Goal: Find specific page/section: Find specific page/section

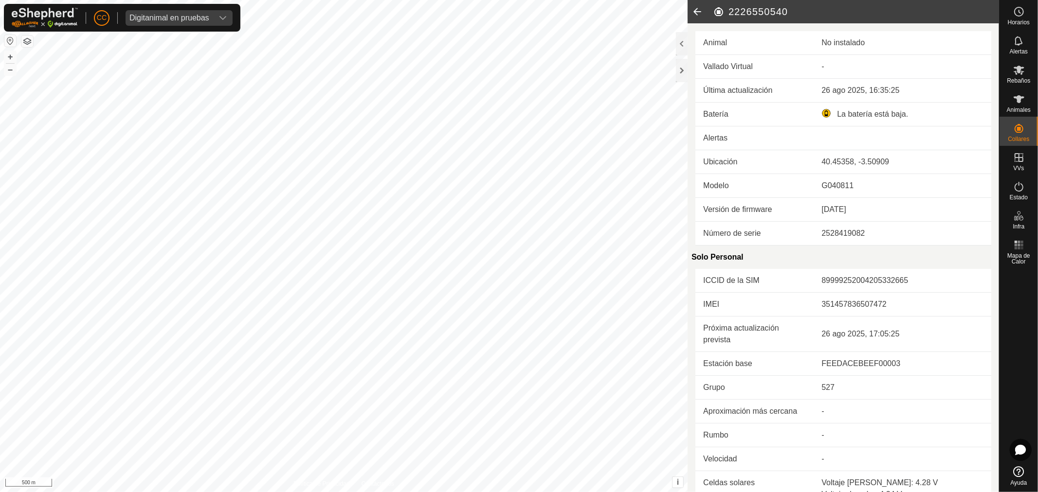
click at [697, 11] on icon at bounding box center [697, 11] width 19 height 23
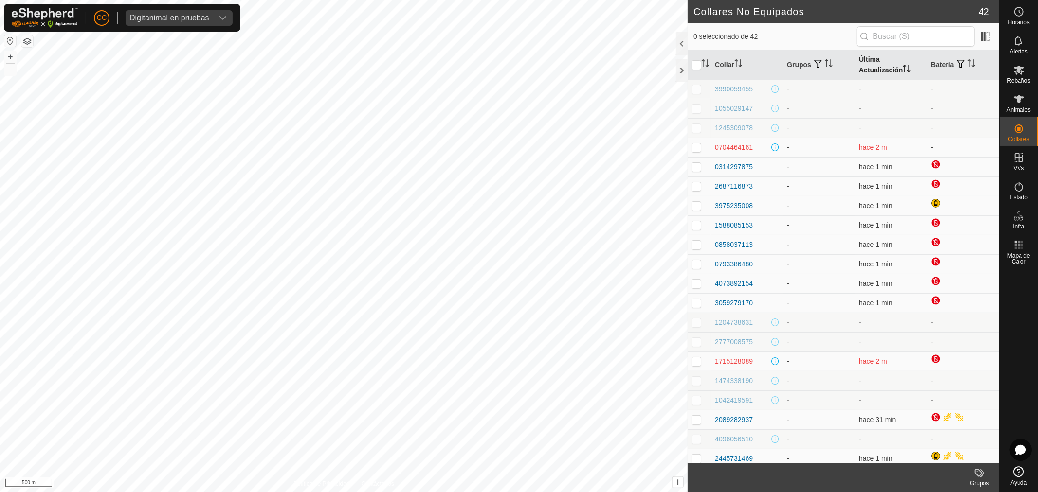
click at [891, 71] on th "Última Actualización" at bounding box center [891, 65] width 72 height 29
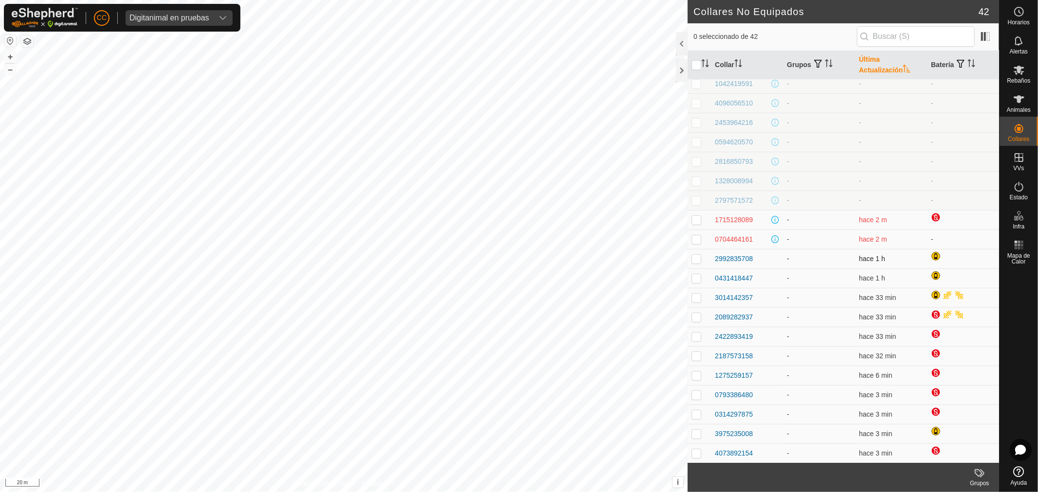
scroll to position [216, 0]
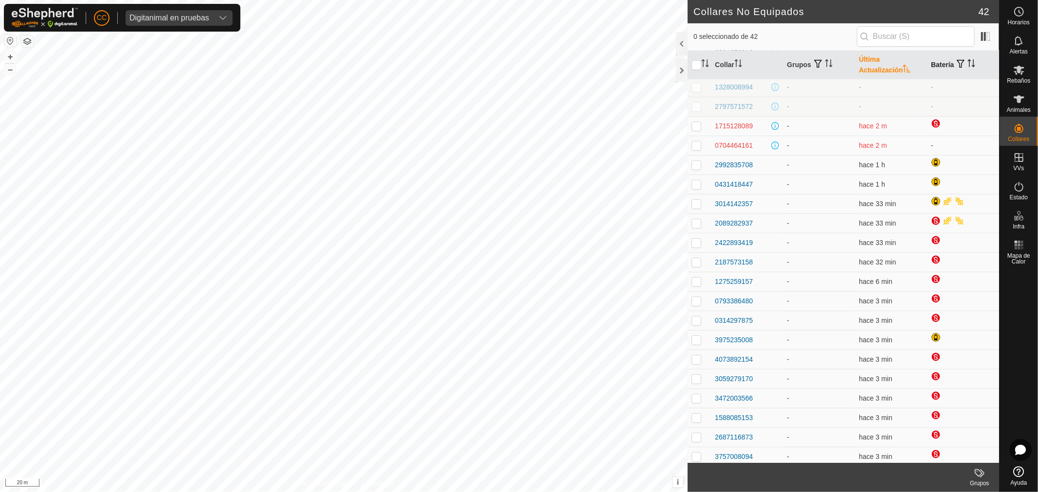
click at [937, 55] on th "Batería" at bounding box center [963, 65] width 72 height 29
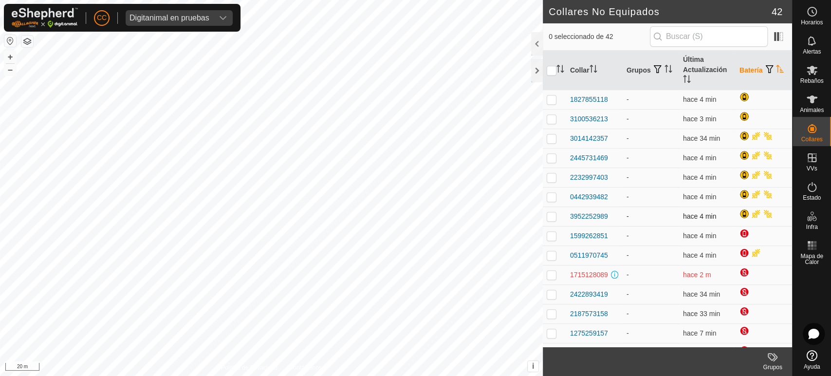
scroll to position [188, 0]
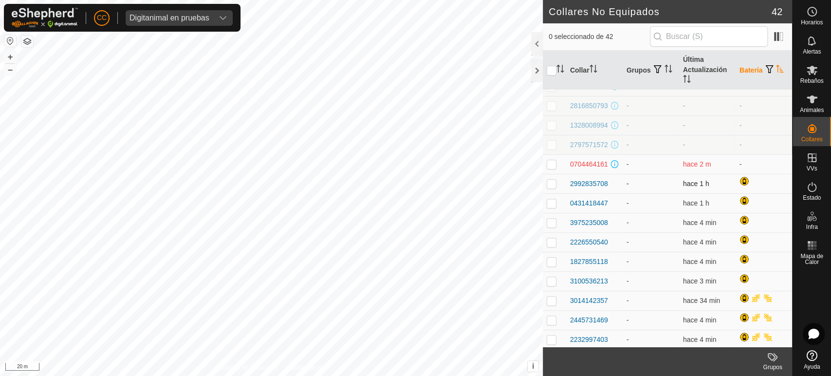
click at [555, 187] on p-checkbox at bounding box center [551, 184] width 10 height 8
checkbox input "true"
drag, startPoint x: 612, startPoint y: 201, endPoint x: 565, endPoint y: 200, distance: 46.8
click at [565, 193] on tr "2992835708 - hace 1 h" at bounding box center [667, 183] width 249 height 19
copy div "2992835708"
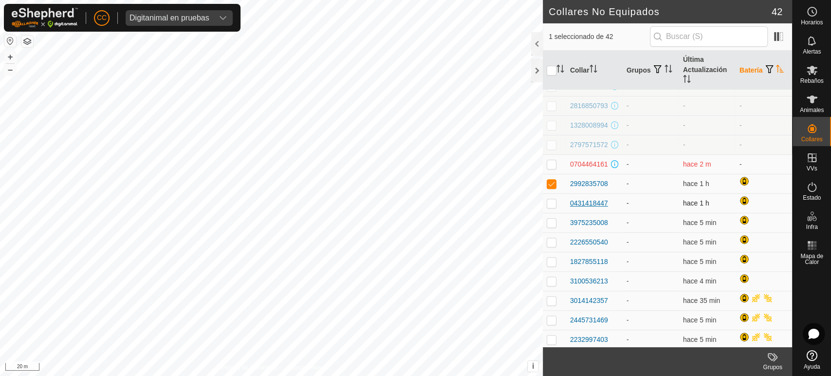
drag, startPoint x: 610, startPoint y: 221, endPoint x: 570, endPoint y: 221, distance: 40.4
click at [570, 208] on div "0431418447" at bounding box center [594, 203] width 49 height 10
copy div "0431418447"
drag, startPoint x: 619, startPoint y: 246, endPoint x: 570, endPoint y: 243, distance: 49.7
click at [570, 232] on tr "3975235008 - hace 5 min" at bounding box center [667, 222] width 249 height 19
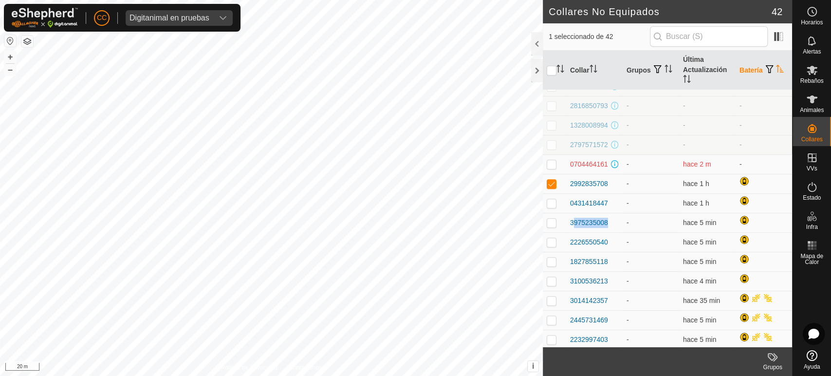
copy div "3975235008"
drag, startPoint x: 607, startPoint y: 259, endPoint x: 570, endPoint y: 265, distance: 37.4
click at [570, 247] on div "2226550540" at bounding box center [594, 242] width 49 height 10
copy div "2226550540"
drag, startPoint x: 608, startPoint y: 282, endPoint x: 565, endPoint y: 280, distance: 42.4
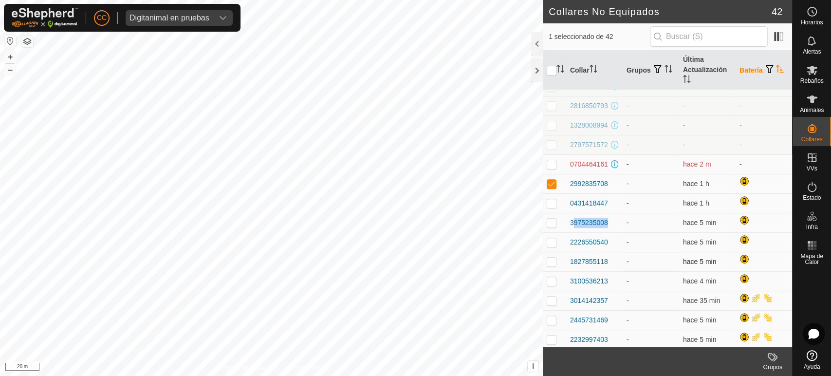
click at [566, 271] on td "1827855118" at bounding box center [594, 261] width 56 height 19
copy div "1827855118"
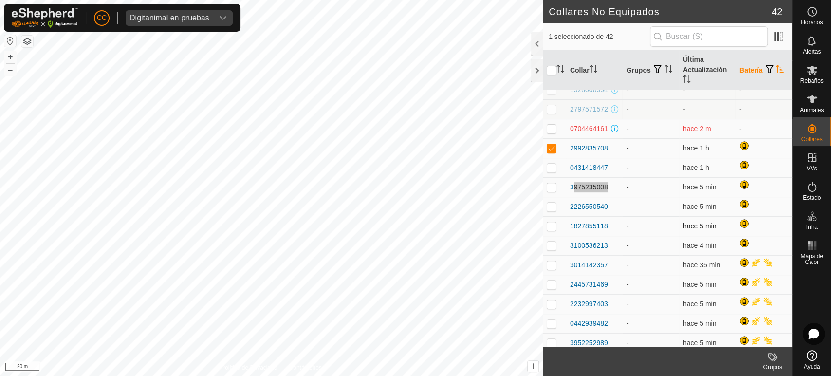
scroll to position [242, 0]
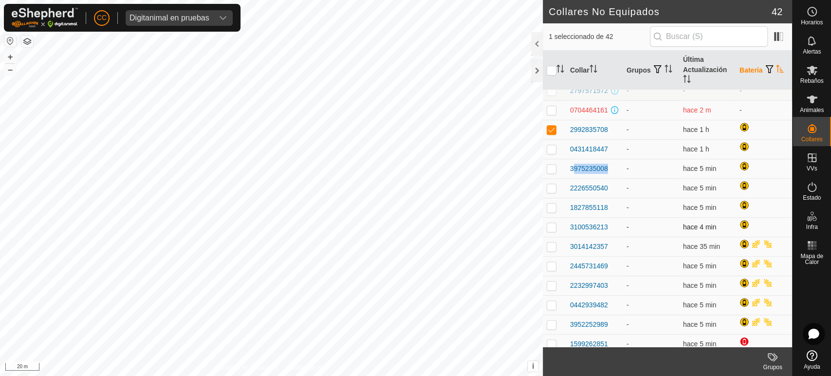
drag, startPoint x: 614, startPoint y: 246, endPoint x: 561, endPoint y: 243, distance: 52.6
click at [561, 237] on tr "3100536213 - hace 4 min" at bounding box center [667, 226] width 249 height 19
copy div "3100536213"
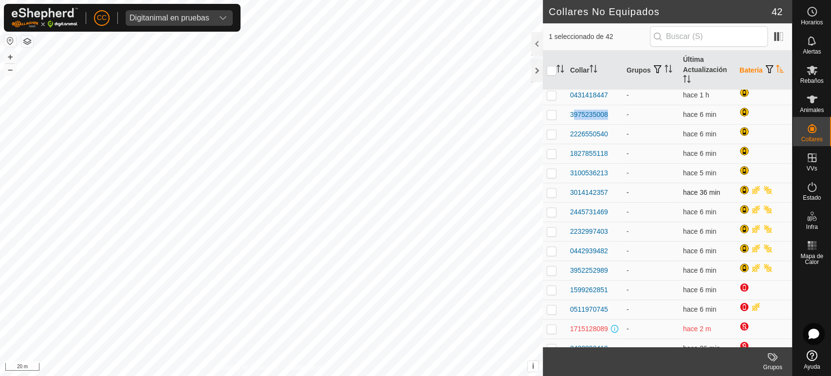
drag, startPoint x: 613, startPoint y: 207, endPoint x: 569, endPoint y: 214, distance: 44.3
click at [569, 202] on td "3014142357" at bounding box center [594, 191] width 56 height 19
copy div "3014142357"
click at [552, 196] on p-checkbox at bounding box center [551, 192] width 10 height 8
checkbox input "true"
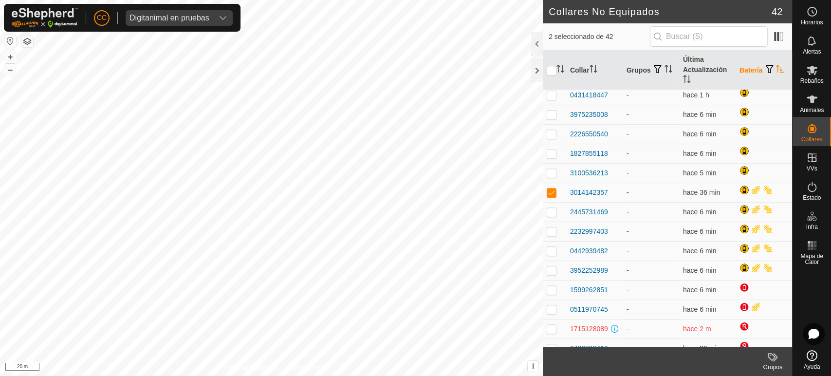
click at [553, 79] on p-checkbox at bounding box center [551, 76] width 10 height 8
checkbox input "false"
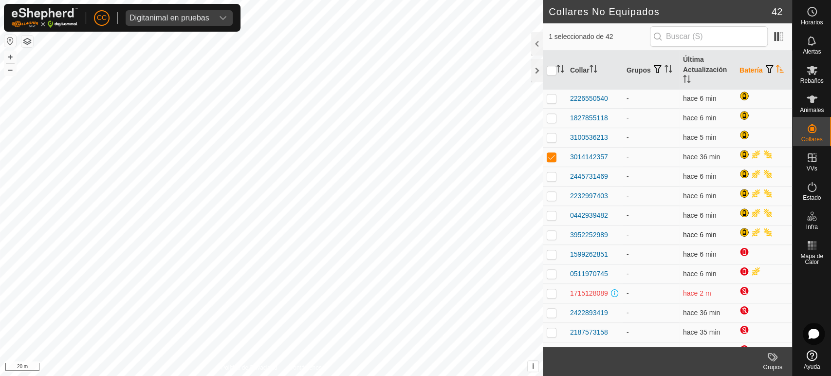
scroll to position [350, 0]
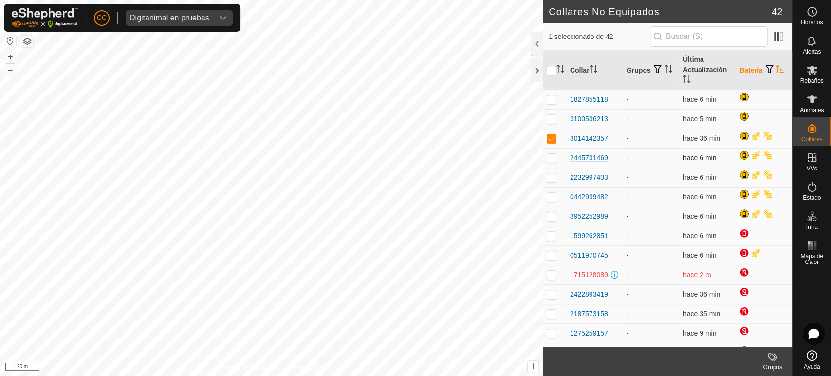
drag, startPoint x: 612, startPoint y: 175, endPoint x: 571, endPoint y: 175, distance: 41.4
click at [571, 163] on div "2445731469" at bounding box center [594, 158] width 49 height 10
copy div "2445731469"
click at [554, 142] on p-checkbox at bounding box center [551, 138] width 10 height 8
checkbox input "false"
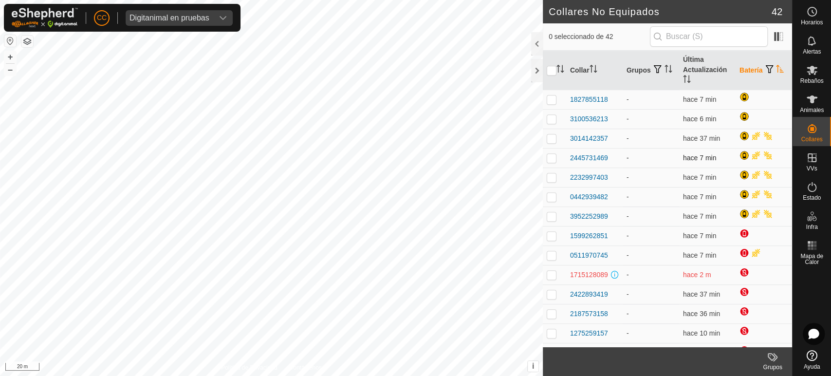
click at [548, 162] on p-checkbox at bounding box center [551, 158] width 10 height 8
click at [551, 162] on p-checkbox at bounding box center [551, 158] width 10 height 8
checkbox input "false"
drag, startPoint x: 615, startPoint y: 193, endPoint x: 568, endPoint y: 192, distance: 46.7
click at [568, 187] on td "2232997403" at bounding box center [594, 176] width 56 height 19
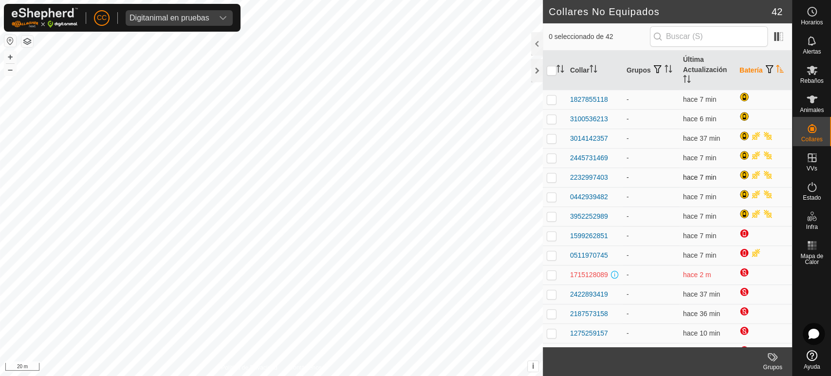
copy div "2232997403"
drag, startPoint x: 610, startPoint y: 217, endPoint x: 567, endPoint y: 215, distance: 42.4
click at [567, 206] on td "0442939482" at bounding box center [594, 196] width 56 height 19
copy div "0442939482"
drag, startPoint x: 610, startPoint y: 233, endPoint x: 569, endPoint y: 234, distance: 41.4
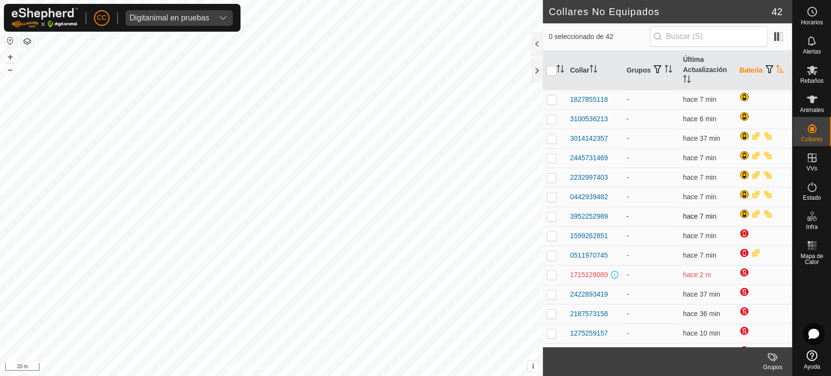
click at [569, 226] on td "3952252989" at bounding box center [594, 215] width 56 height 19
click at [701, 55] on th "Última Actualización" at bounding box center [707, 70] width 56 height 39
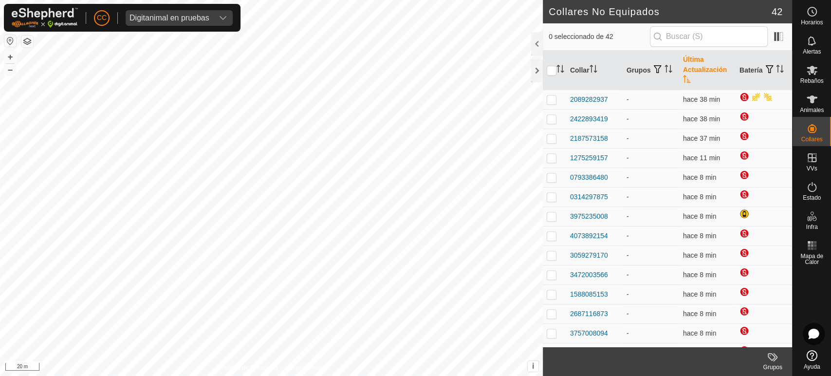
scroll to position [0, 0]
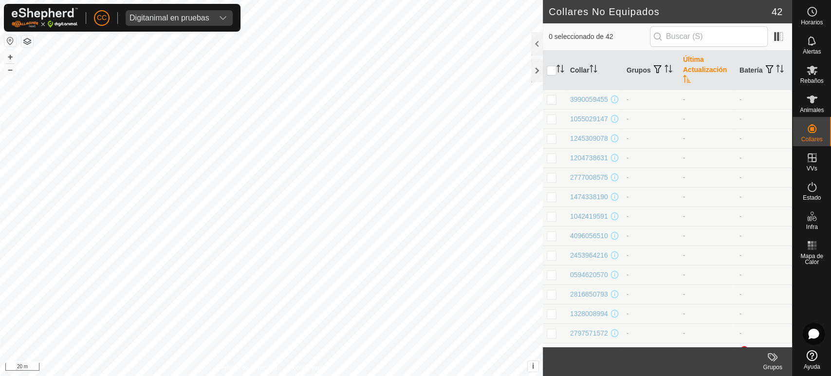
click at [700, 58] on th "Última Actualización" at bounding box center [707, 70] width 56 height 39
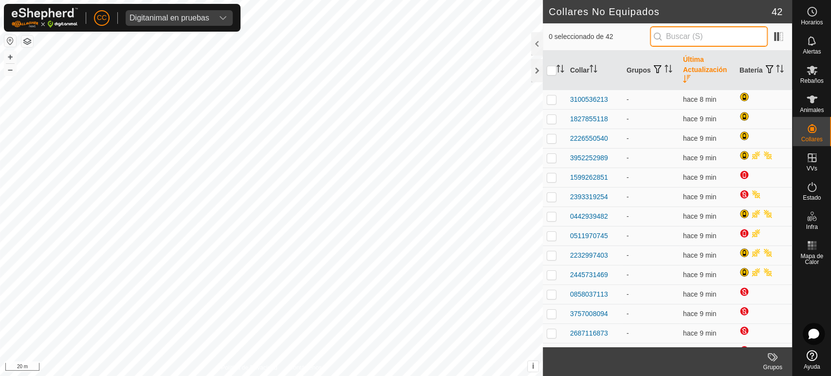
click at [673, 35] on input "text" at bounding box center [709, 36] width 118 height 20
paste input "3975235008"
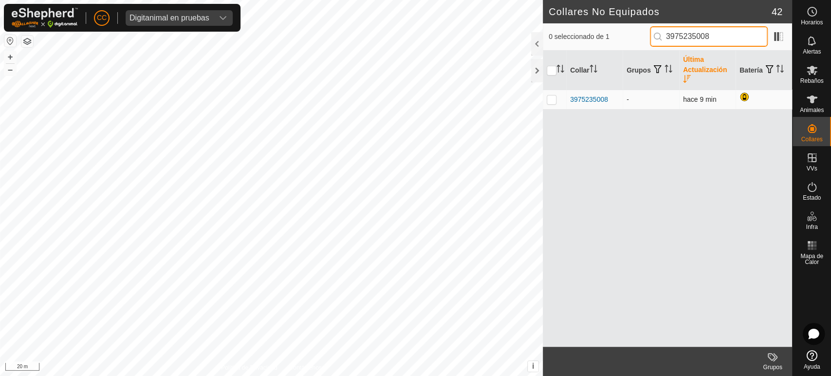
type input "3975235008"
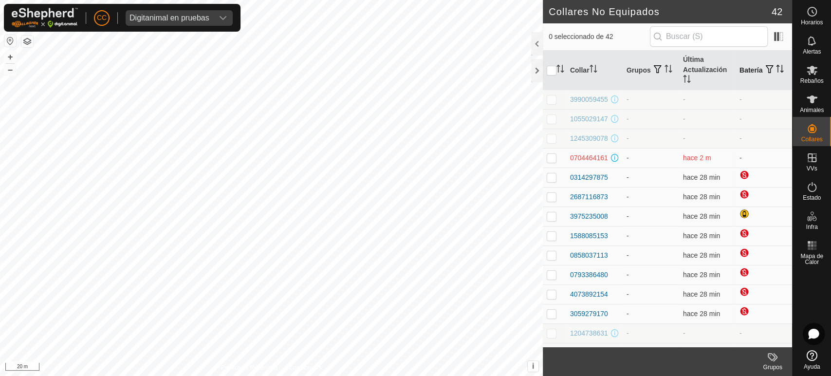
click at [742, 70] on th "Batería" at bounding box center [763, 70] width 56 height 39
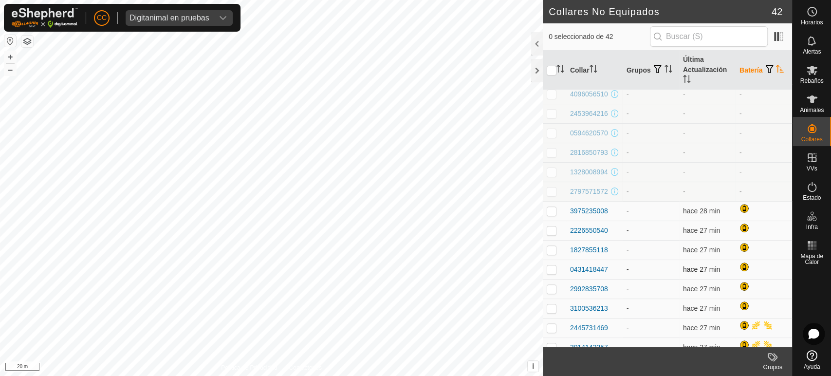
scroll to position [148, 0]
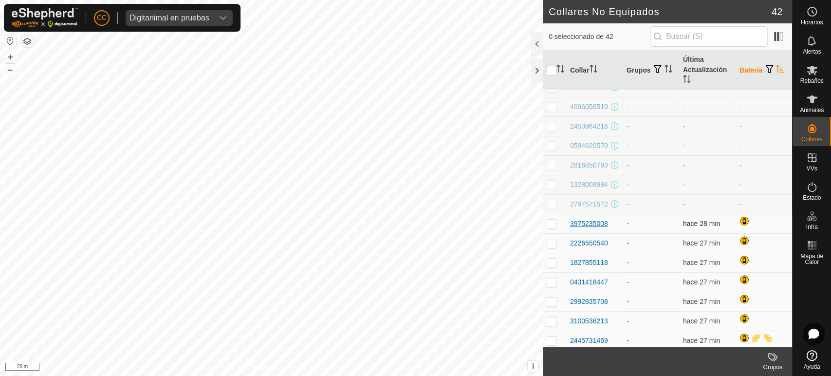
click at [594, 229] on div "3975235008" at bounding box center [589, 223] width 38 height 10
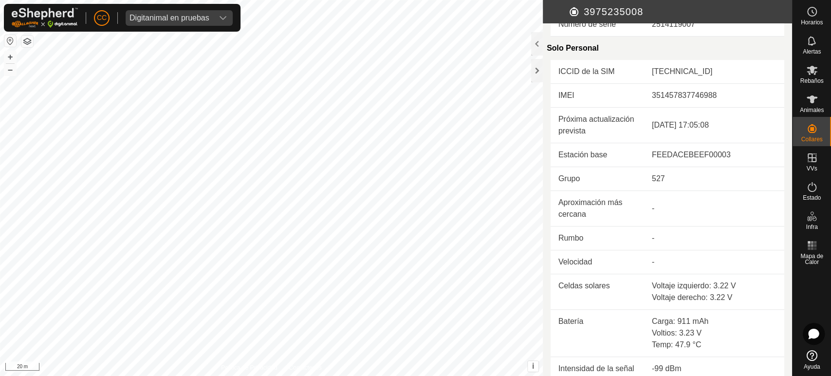
scroll to position [241, 0]
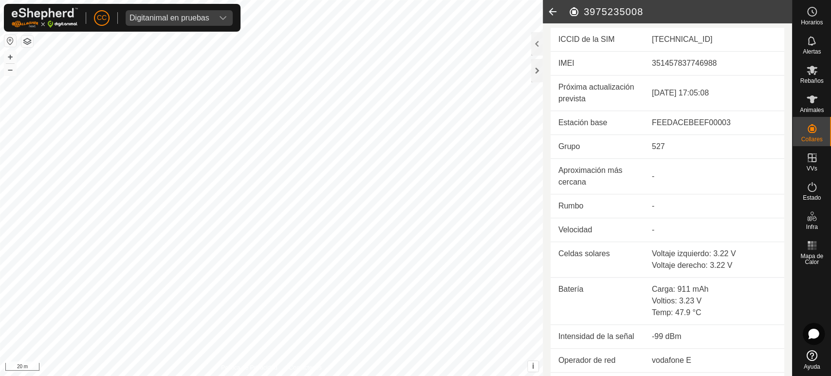
click at [546, 9] on icon at bounding box center [552, 11] width 19 height 23
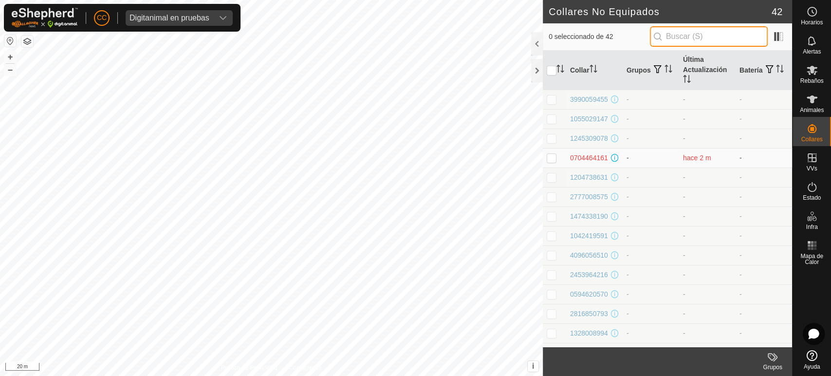
click at [692, 32] on input "text" at bounding box center [709, 36] width 118 height 20
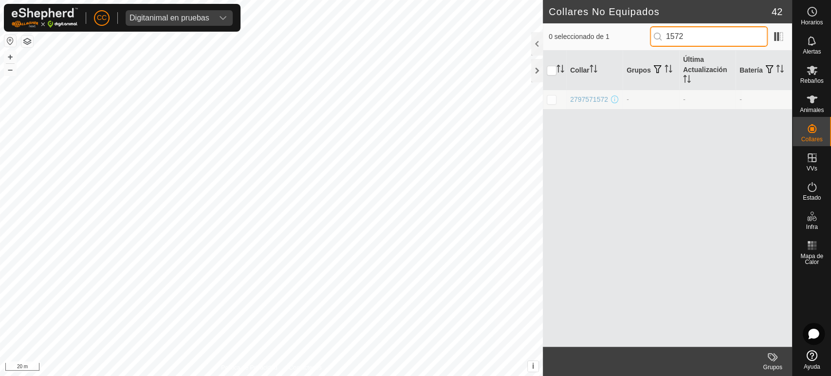
drag, startPoint x: 692, startPoint y: 32, endPoint x: 655, endPoint y: 35, distance: 38.1
click at [654, 38] on input "1572" at bounding box center [709, 36] width 118 height 20
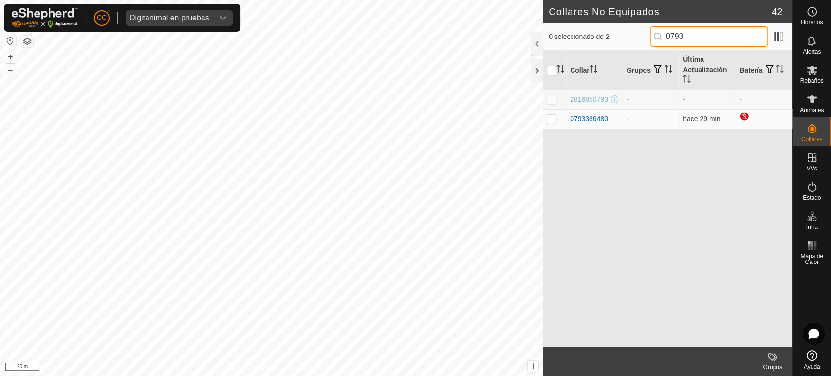
drag, startPoint x: 699, startPoint y: 34, endPoint x: 632, endPoint y: 35, distance: 67.2
click at [632, 35] on div "0 seleccionado de 2 0793" at bounding box center [666, 36] width 237 height 20
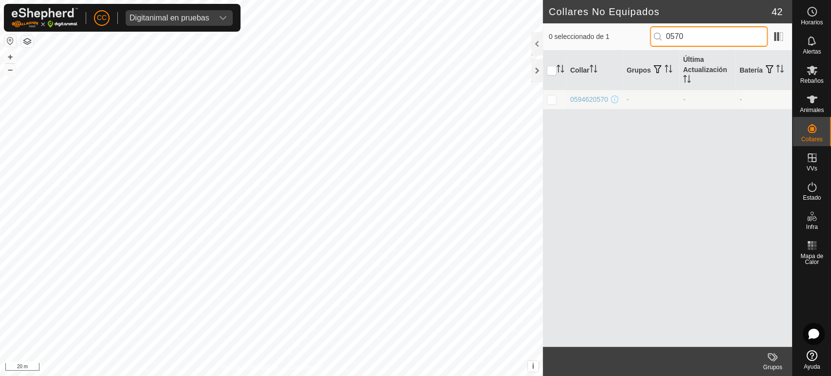
drag, startPoint x: 691, startPoint y: 31, endPoint x: 625, endPoint y: 41, distance: 65.9
click at [626, 43] on div "0 seleccionado de 1 0570" at bounding box center [666, 36] width 237 height 20
drag, startPoint x: 694, startPoint y: 34, endPoint x: 601, endPoint y: 37, distance: 94.0
click at [601, 37] on div "0 seleccionado de 1 9455" at bounding box center [666, 36] width 237 height 20
drag, startPoint x: 710, startPoint y: 39, endPoint x: 636, endPoint y: 33, distance: 74.2
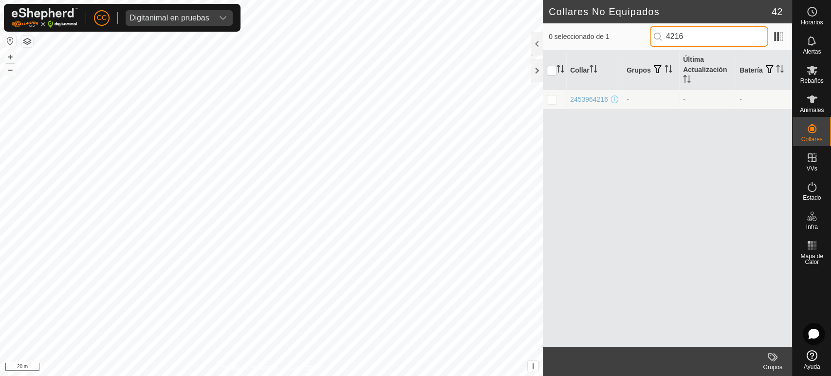
click at [636, 33] on div "0 seleccionado de 1 4216" at bounding box center [666, 36] width 237 height 20
paste input "032554070"
drag, startPoint x: 707, startPoint y: 36, endPoint x: 637, endPoint y: 38, distance: 69.6
click at [637, 38] on div "0 seleccionado de 0 0325540706" at bounding box center [666, 36] width 237 height 20
paste input "59755055"
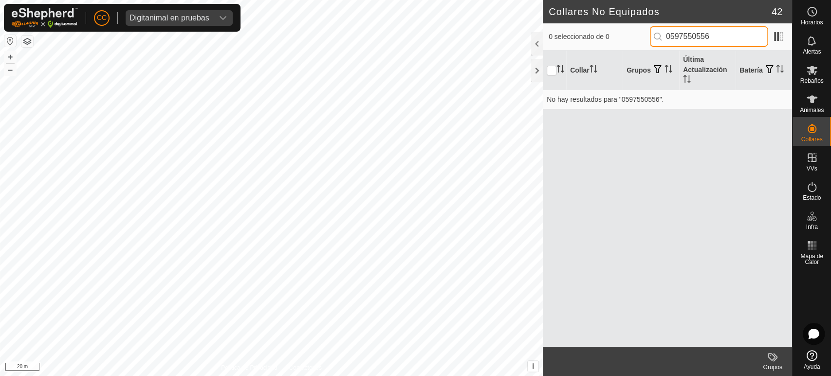
click at [681, 35] on input "0597550556" at bounding box center [709, 36] width 118 height 20
paste input "338774566"
type input "3387745666"
